Goal: Task Accomplishment & Management: Complete application form

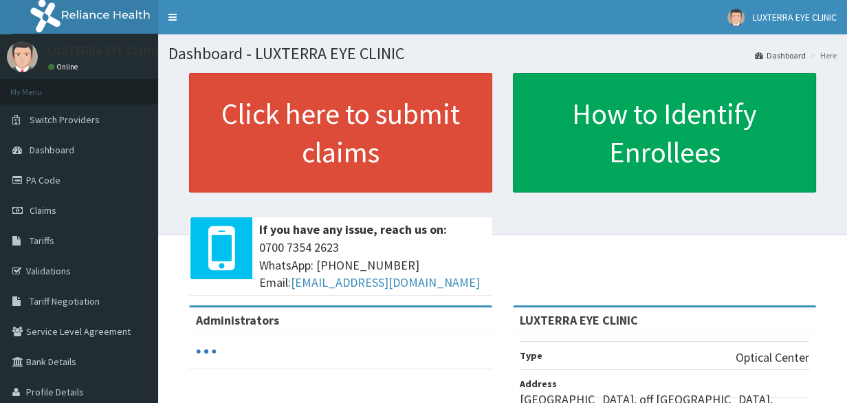
drag, startPoint x: 0, startPoint y: 0, endPoint x: 852, endPoint y: 172, distance: 869.6
click at [846, 172] on html "RelianceHMO Provider Portal | Dashboard R EL Toggle navigation LUXTERRA EYE CLI…" at bounding box center [423, 326] width 847 height 652
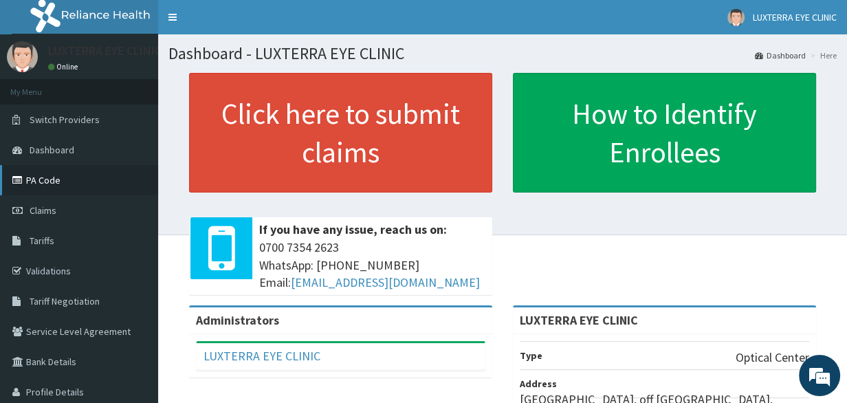
click at [54, 186] on link "PA Code" at bounding box center [79, 180] width 158 height 30
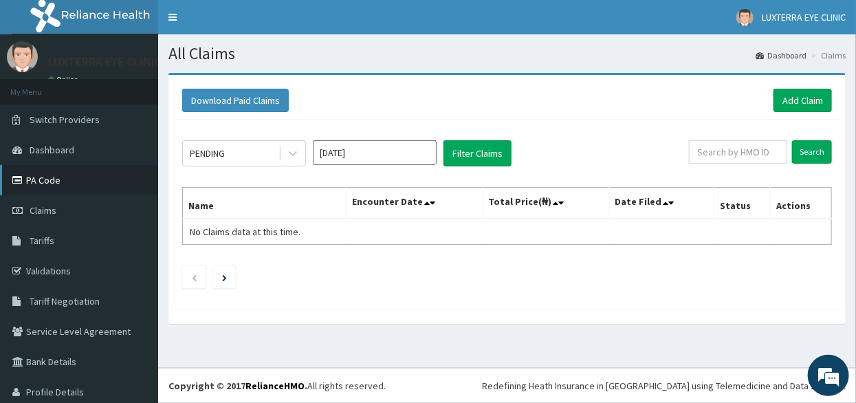
click at [54, 182] on link "PA Code" at bounding box center [79, 180] width 158 height 30
click at [797, 99] on link "Add Claim" at bounding box center [802, 100] width 58 height 23
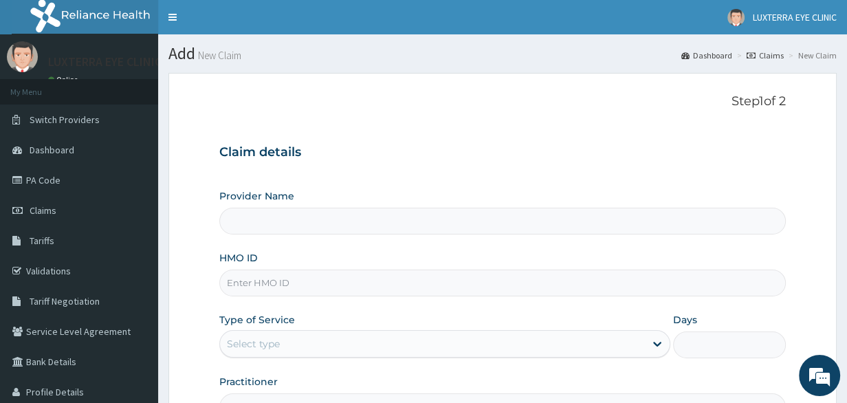
type input "LUXTERRA EYE CLINIC"
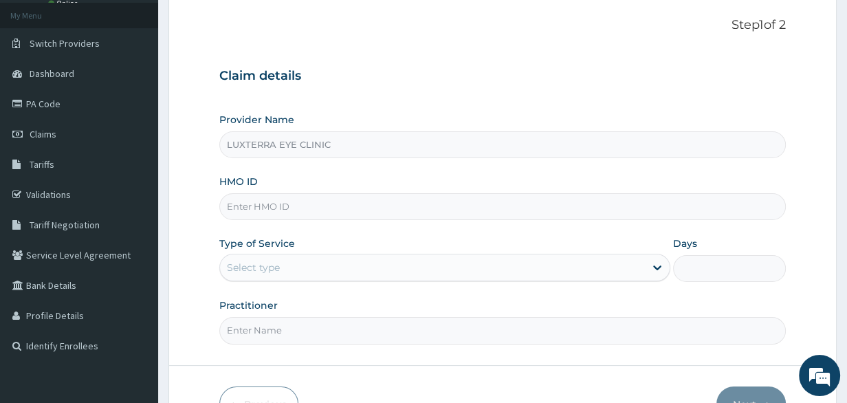
scroll to position [75, 0]
click at [314, 205] on input "HMO ID" at bounding box center [502, 208] width 567 height 27
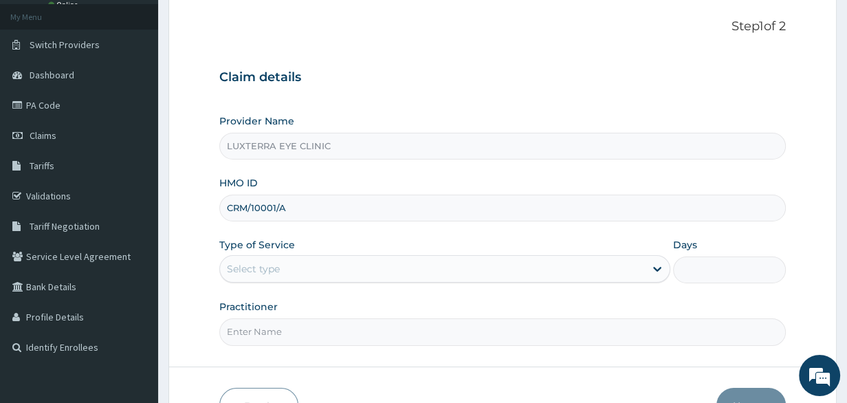
type input "CRM/10001/A"
click at [327, 269] on div "Select type" at bounding box center [432, 269] width 425 height 22
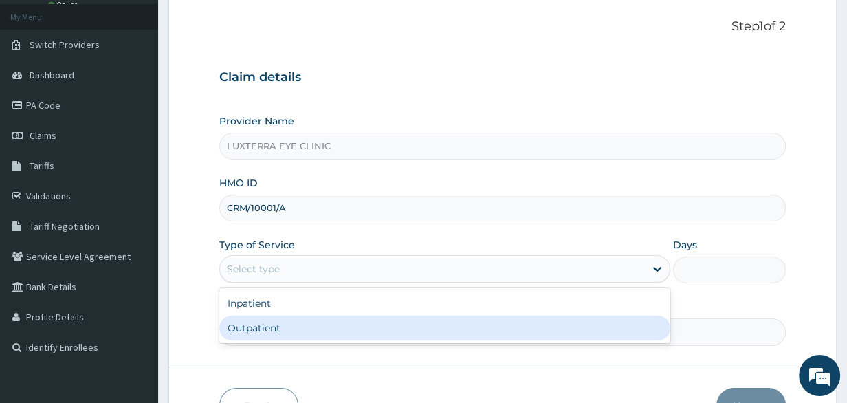
click at [302, 330] on div "Outpatient" at bounding box center [444, 328] width 451 height 25
type input "1"
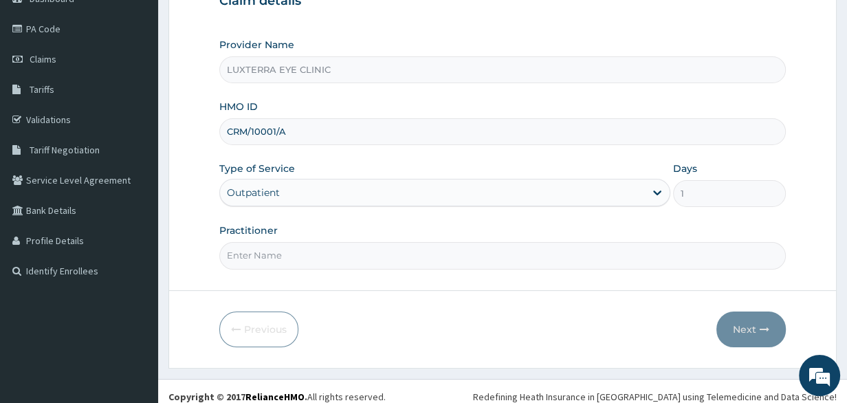
scroll to position [160, 0]
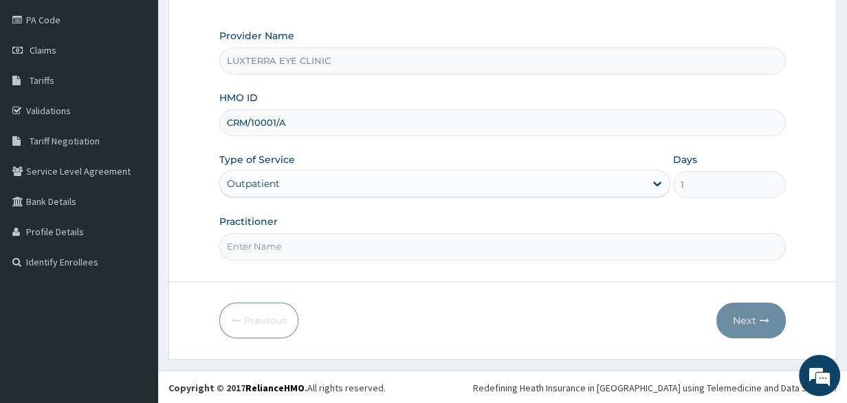
click at [322, 253] on input "Practitioner" at bounding box center [502, 246] width 567 height 27
type input "Dr Evoegbulem"
click at [734, 316] on button "Next" at bounding box center [750, 320] width 69 height 36
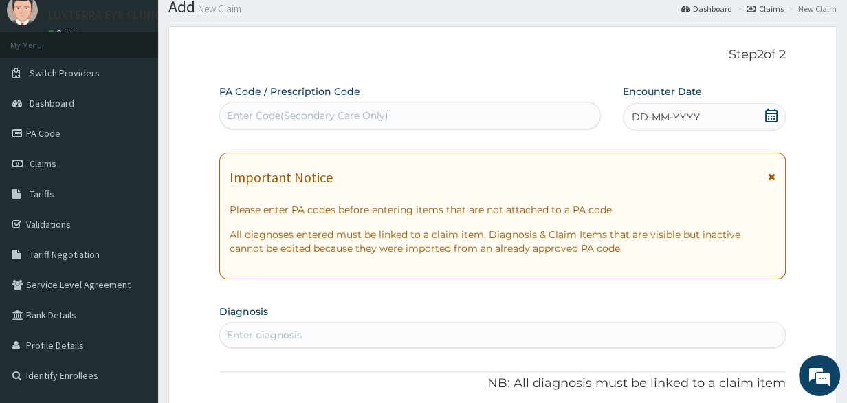
scroll to position [0, 0]
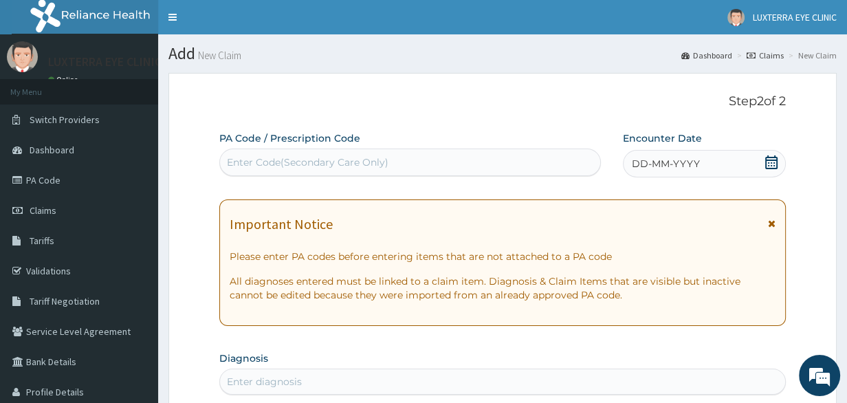
click at [349, 162] on div "Enter Code(Secondary Care Only)" at bounding box center [308, 162] width 162 height 14
paste input "PA/1987AA"
type input "PA/1987AA"
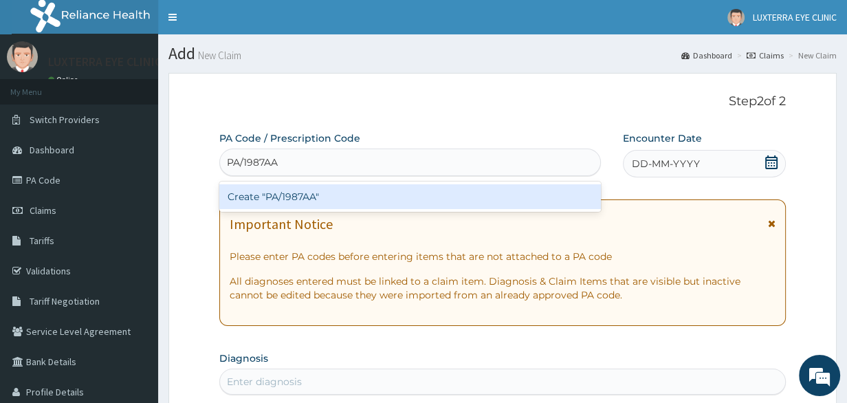
click at [331, 192] on div "Create "PA/1987AA"" at bounding box center [410, 196] width 382 height 25
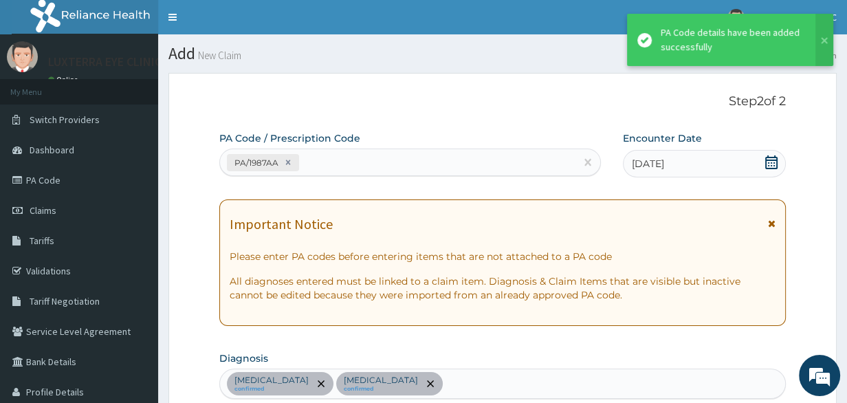
scroll to position [561, 0]
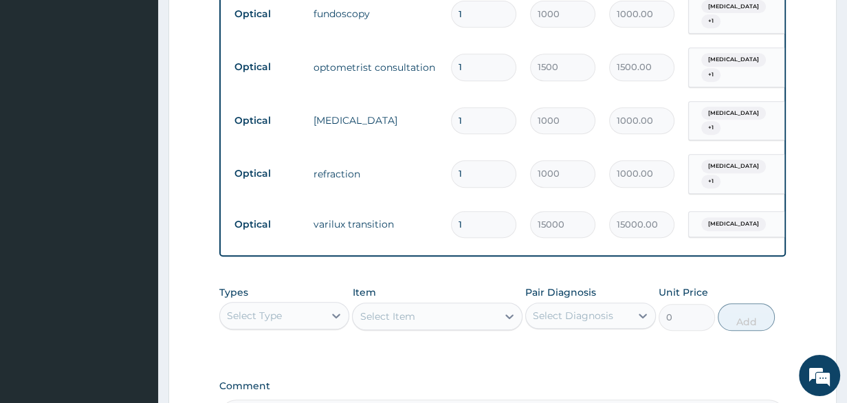
type input "0.00"
type input "2"
type input "30000.00"
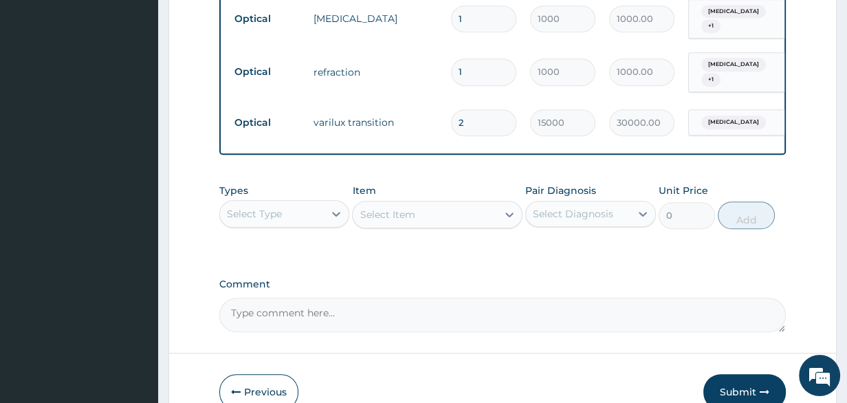
scroll to position [665, 0]
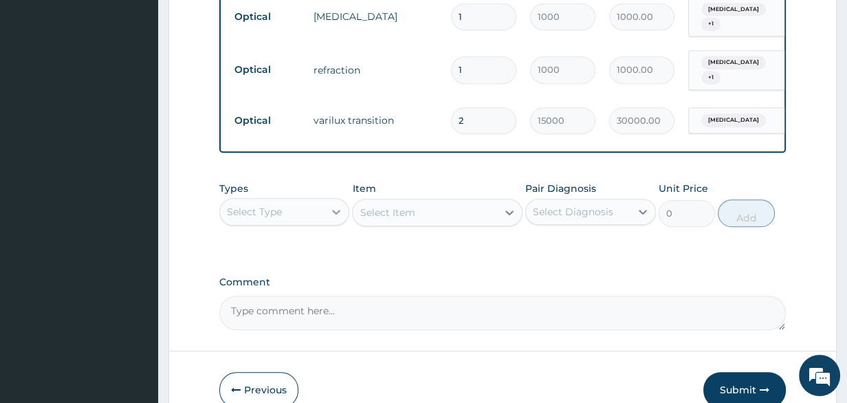
type input "2"
click at [335, 205] on icon at bounding box center [336, 212] width 14 height 14
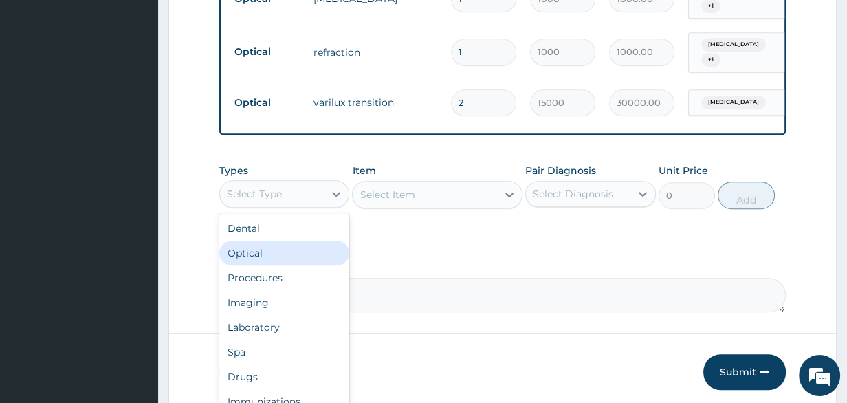
scroll to position [722, 0]
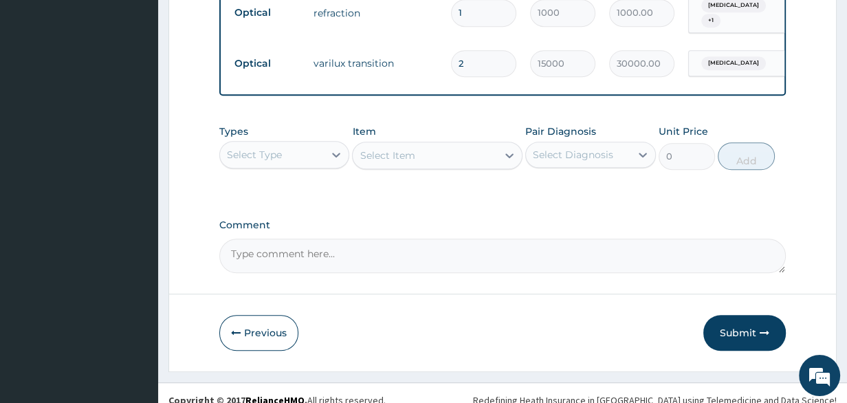
click at [552, 322] on div "Previous Submit" at bounding box center [502, 333] width 567 height 36
click at [327, 245] on textarea "Comment" at bounding box center [502, 256] width 567 height 34
type textarea "w"
paste textarea "Lenses and Frames- N30,000.00 Biennially"
drag, startPoint x: 466, startPoint y: 234, endPoint x: 529, endPoint y: 236, distance: 63.3
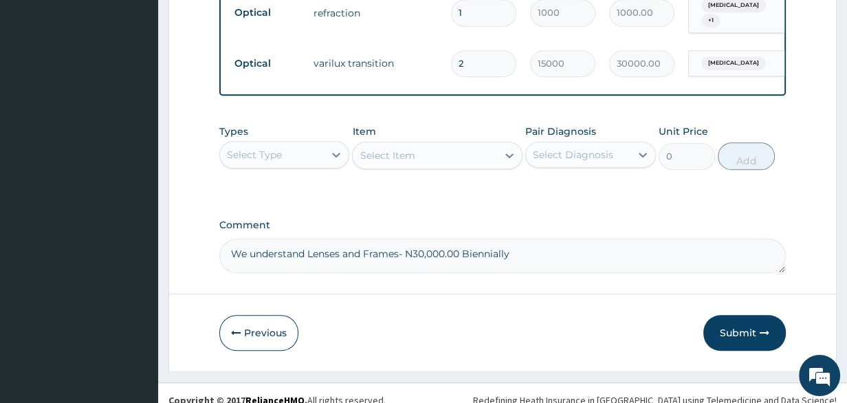
click at [529, 239] on textarea "We understand Lenses and Frames- N30,000.00 Biennially" at bounding box center [502, 256] width 567 height 34
click at [405, 239] on textarea "We understand Lenses and Frames- N30,000.00" at bounding box center [502, 256] width 567 height 34
click at [412, 239] on textarea "We understand Lenses and Frames N30,000.00" at bounding box center [502, 256] width 567 height 34
type textarea "We understand Lenses and Frames 30,000.00"
click at [723, 316] on button "Submit" at bounding box center [744, 333] width 82 height 36
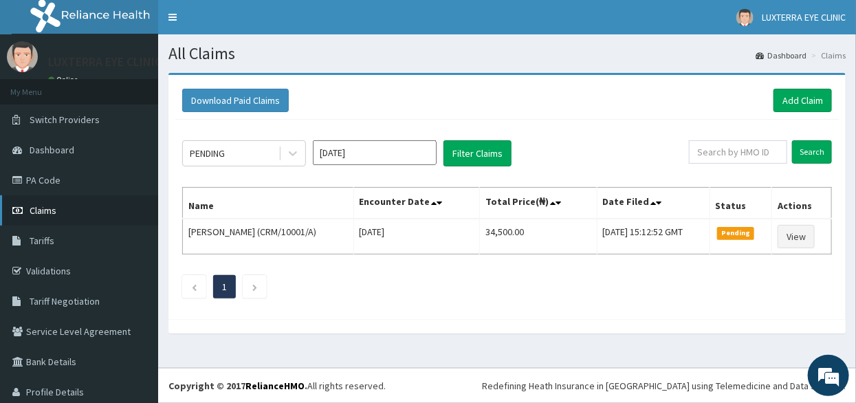
click at [89, 212] on link "Claims" at bounding box center [79, 210] width 158 height 30
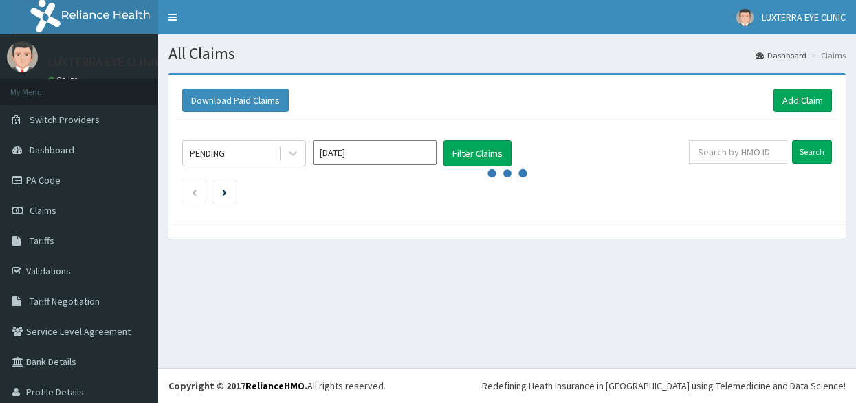
click at [82, 181] on link "PA Code" at bounding box center [79, 180] width 158 height 30
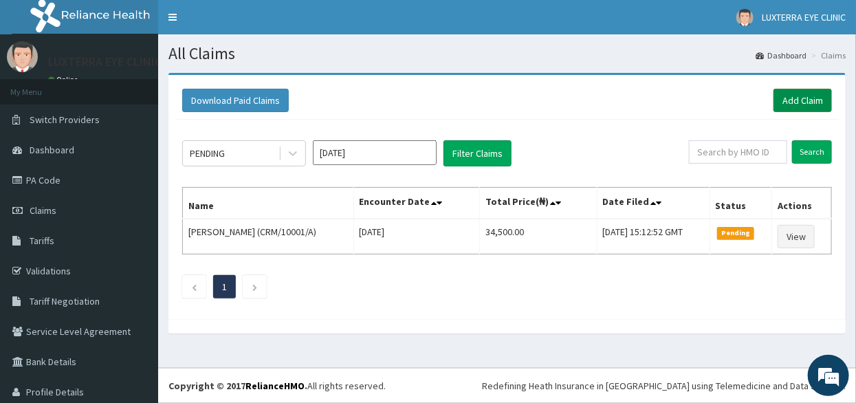
click at [789, 103] on link "Add Claim" at bounding box center [802, 100] width 58 height 23
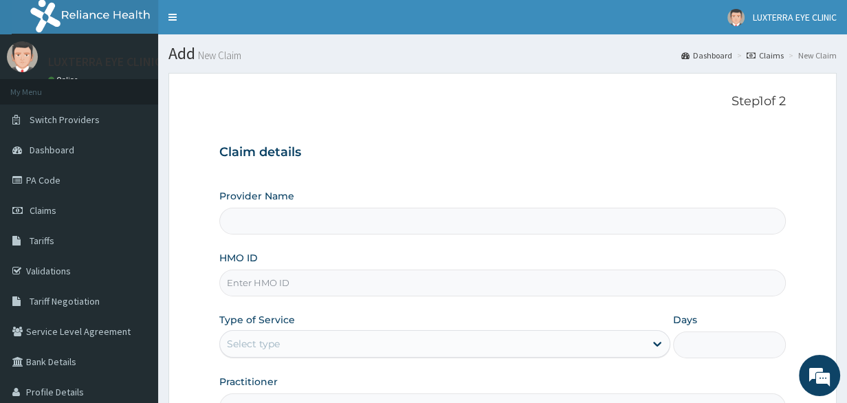
click at [342, 289] on input "HMO ID" at bounding box center [502, 282] width 567 height 27
type input "LUXTERRA EYE CLINIC"
type input "c"
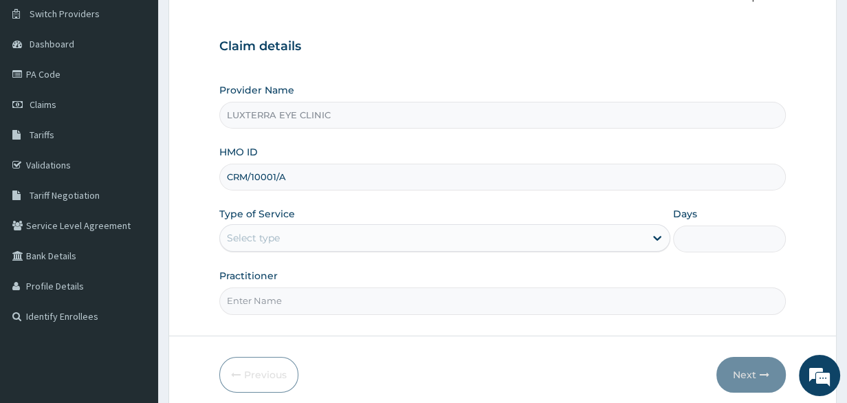
scroll to position [111, 0]
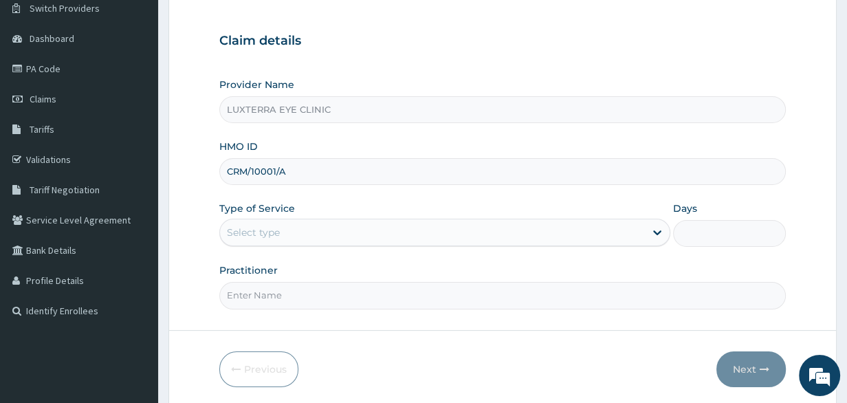
type input "CRM/10001/A"
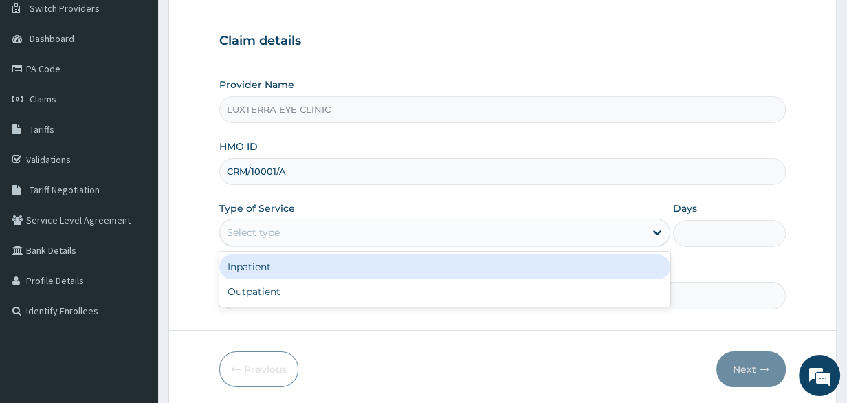
click at [510, 231] on div "Select type" at bounding box center [432, 232] width 425 height 22
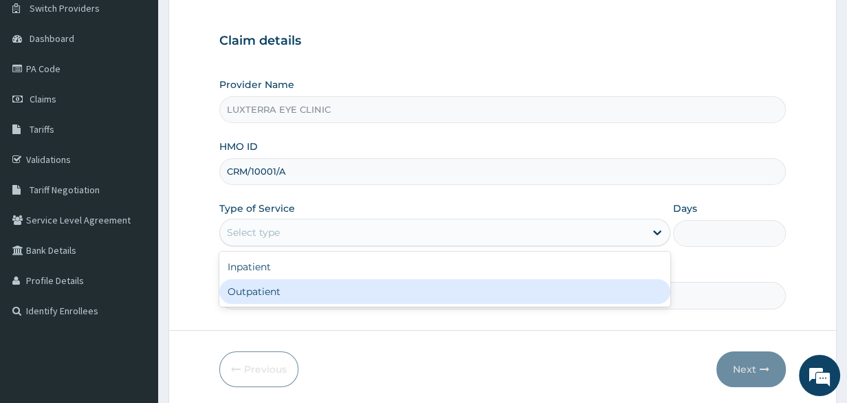
click at [378, 287] on div "Outpatient" at bounding box center [444, 291] width 451 height 25
type input "1"
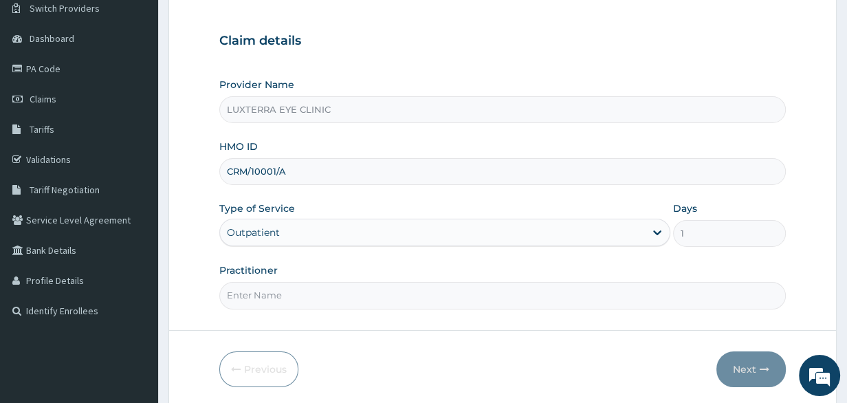
click at [334, 293] on input "Practitioner" at bounding box center [502, 295] width 567 height 27
type input "Dr Evoegbulem"
click at [750, 371] on button "Next" at bounding box center [750, 369] width 69 height 36
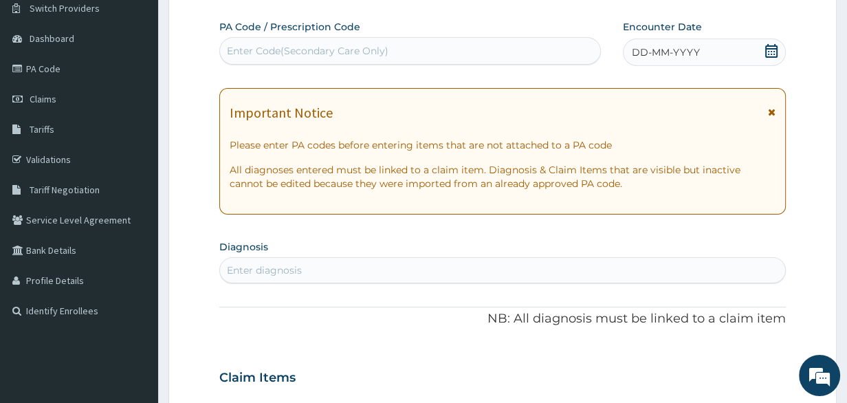
click at [333, 47] on div "Enter Code(Secondary Care Only)" at bounding box center [308, 51] width 162 height 14
paste input "PA/F9D429"
type input "PA/F9D429"
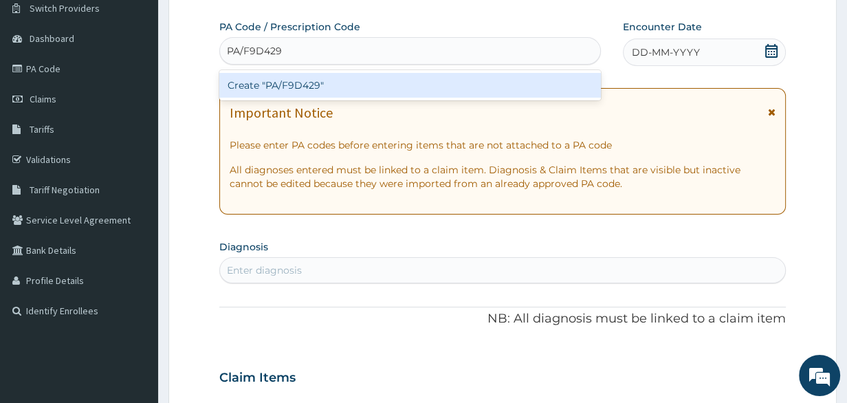
click at [340, 78] on div "Create "PA/F9D429"" at bounding box center [410, 85] width 382 height 25
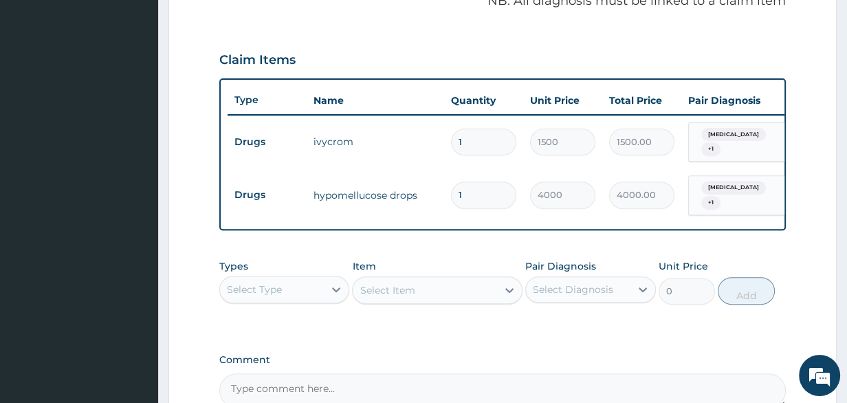
scroll to position [470, 0]
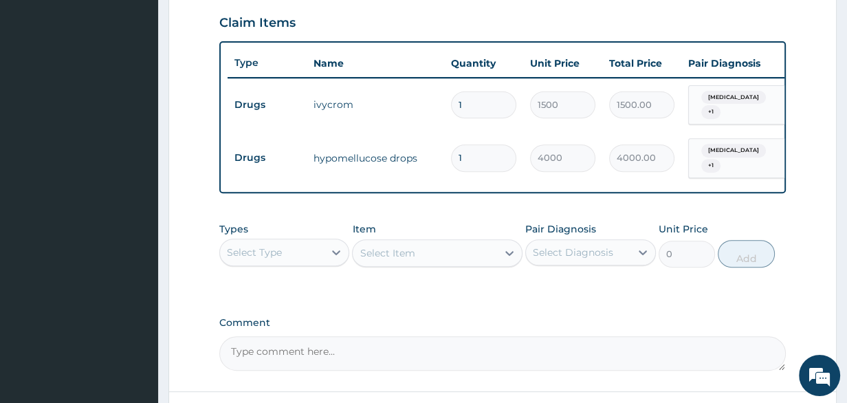
click at [468, 99] on input "1" at bounding box center [483, 104] width 65 height 27
type input "0.00"
type input "2"
type input "3000.00"
type input "2"
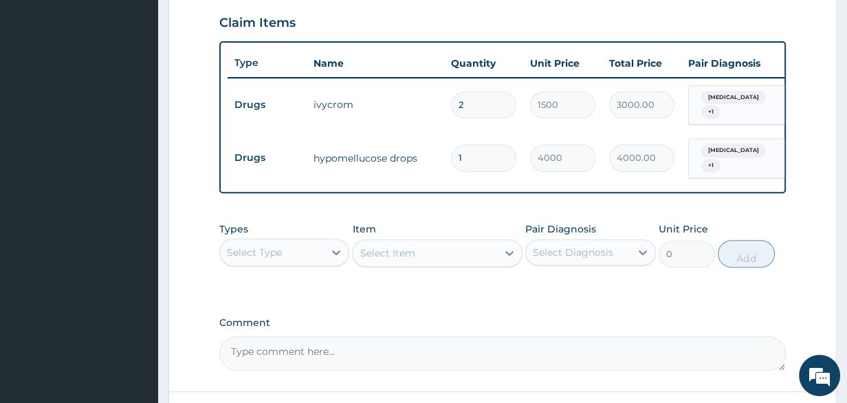
type input "0.00"
type input "3"
type input "4500.00"
type input "0.00"
type input "2"
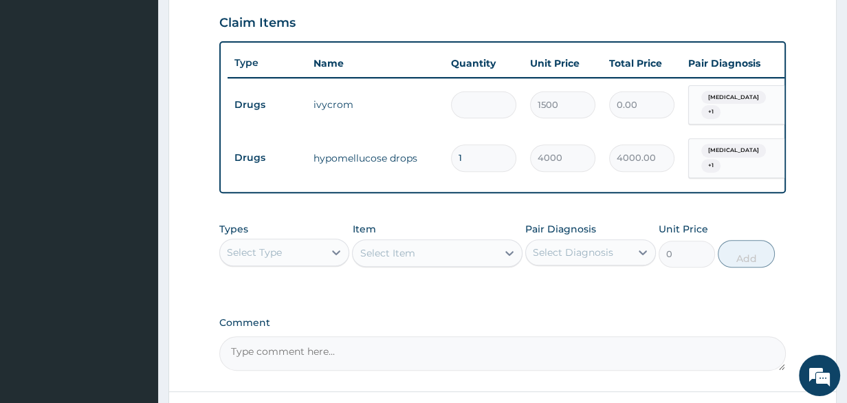
type input "3000.00"
click at [469, 283] on div "Types Select Type Item Select Item Pair Diagnosis Select Diagnosis Unit Price 0…" at bounding box center [502, 255] width 567 height 80
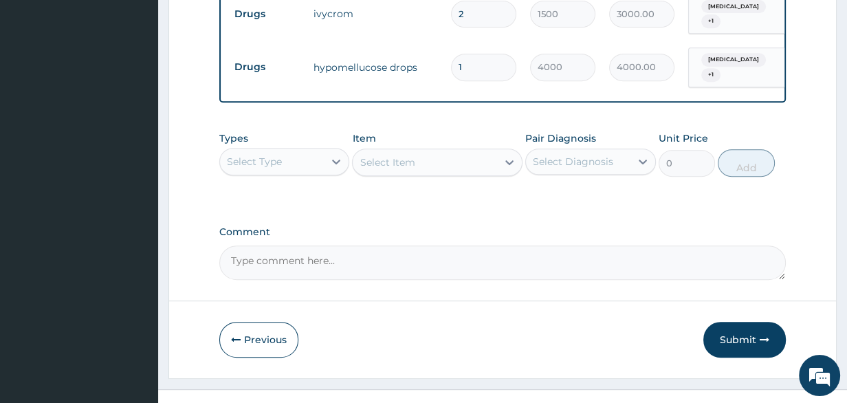
scroll to position [579, 0]
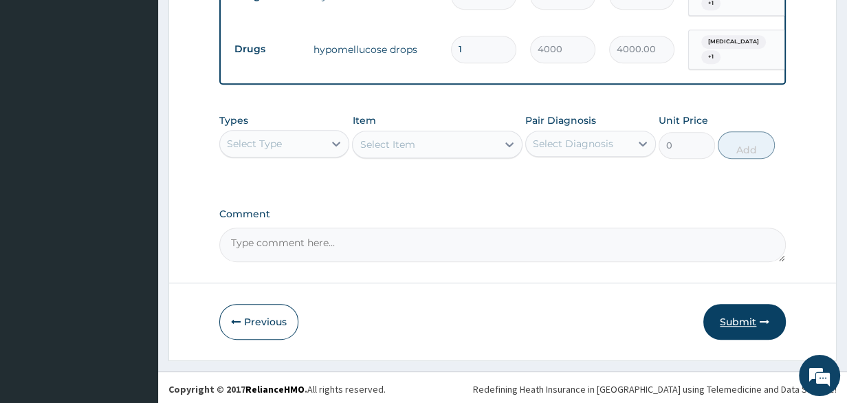
click at [745, 319] on button "Submit" at bounding box center [744, 322] width 82 height 36
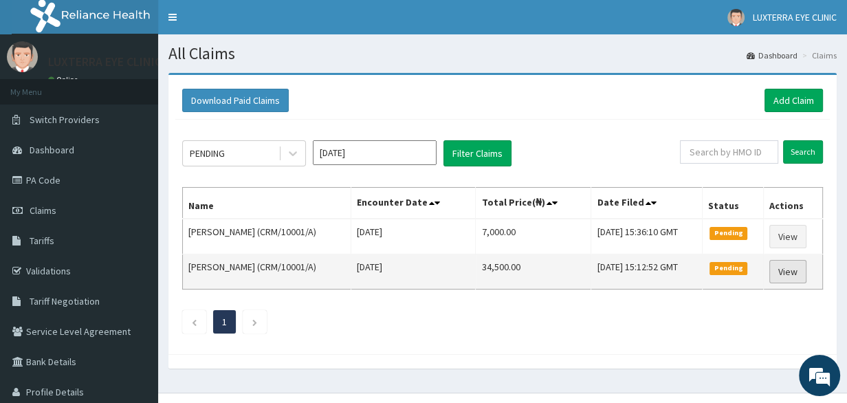
click at [777, 271] on link "View" at bounding box center [787, 271] width 37 height 23
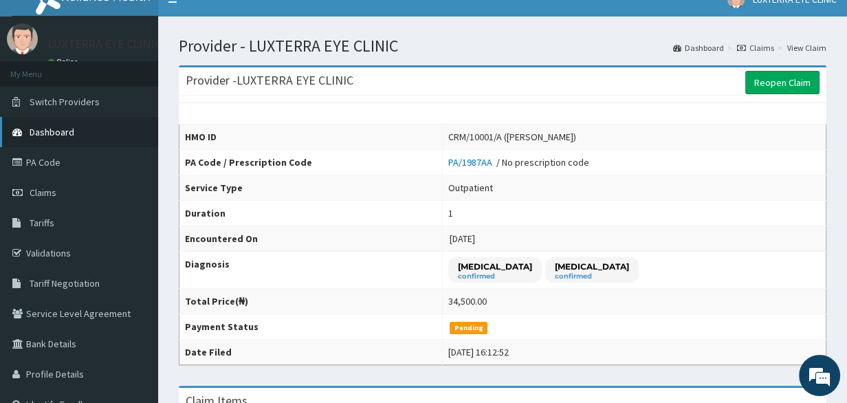
click at [54, 133] on span "Dashboard" at bounding box center [52, 132] width 45 height 12
